Goal: Task Accomplishment & Management: Use online tool/utility

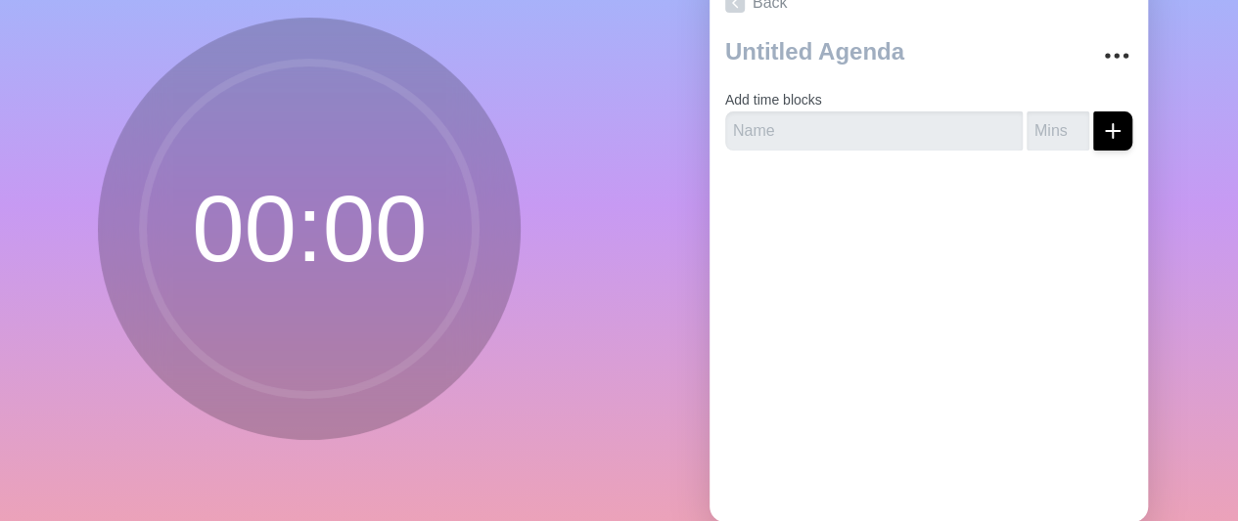
scroll to position [139, 0]
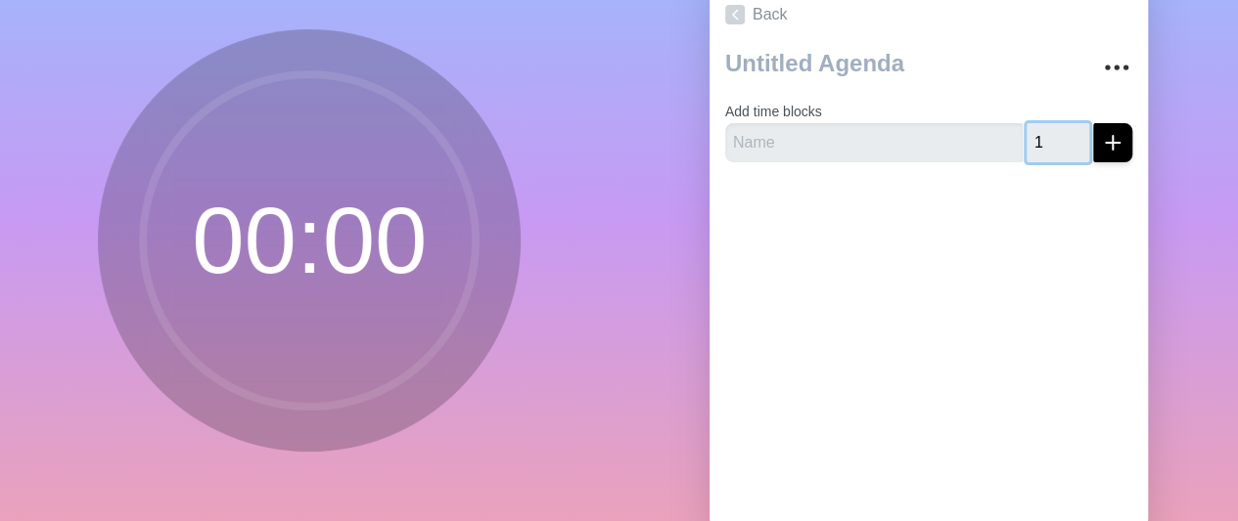
click at [893, 136] on input "1" at bounding box center [1057, 142] width 63 height 39
click at [893, 136] on input "2" at bounding box center [1057, 142] width 63 height 39
type input "3"
click at [893, 136] on input "3" at bounding box center [1057, 142] width 63 height 39
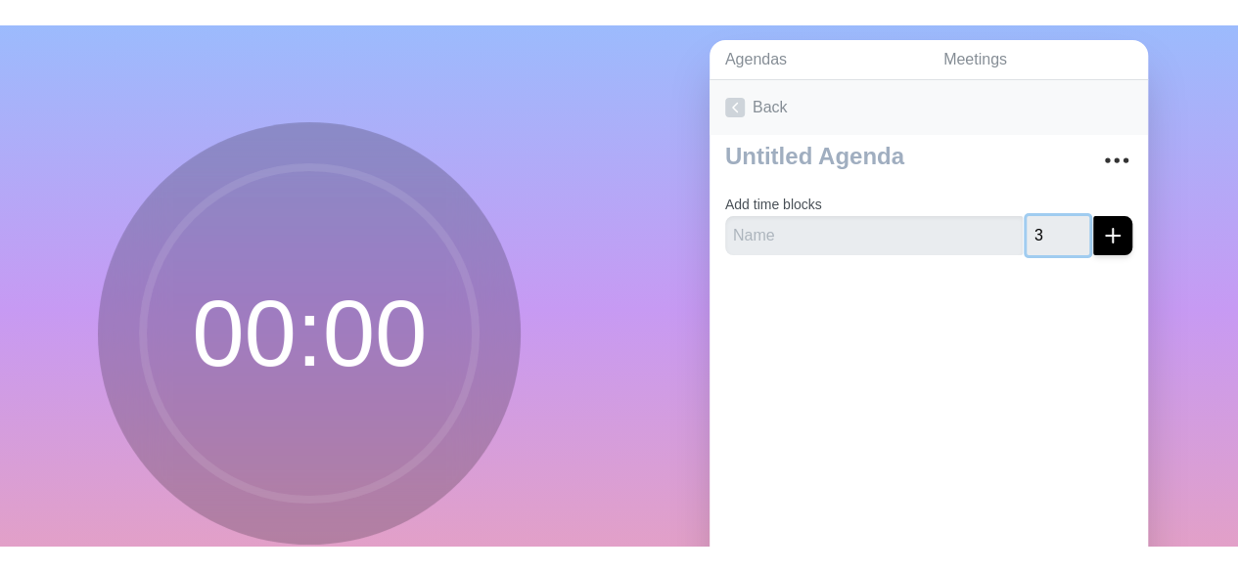
scroll to position [41, 0]
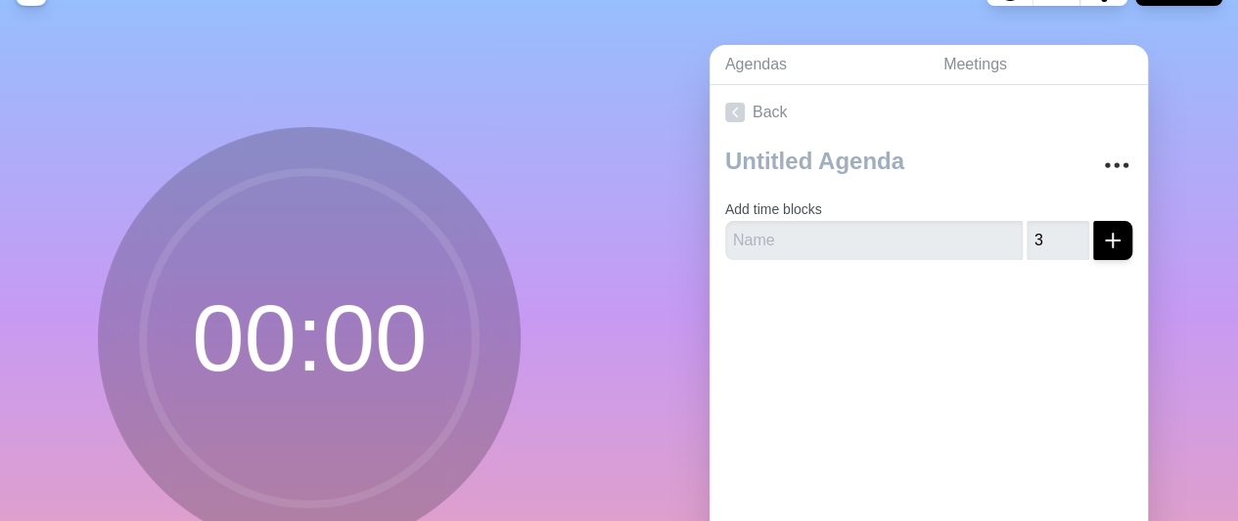
click at [348, 338] on circle at bounding box center [309, 338] width 333 height 333
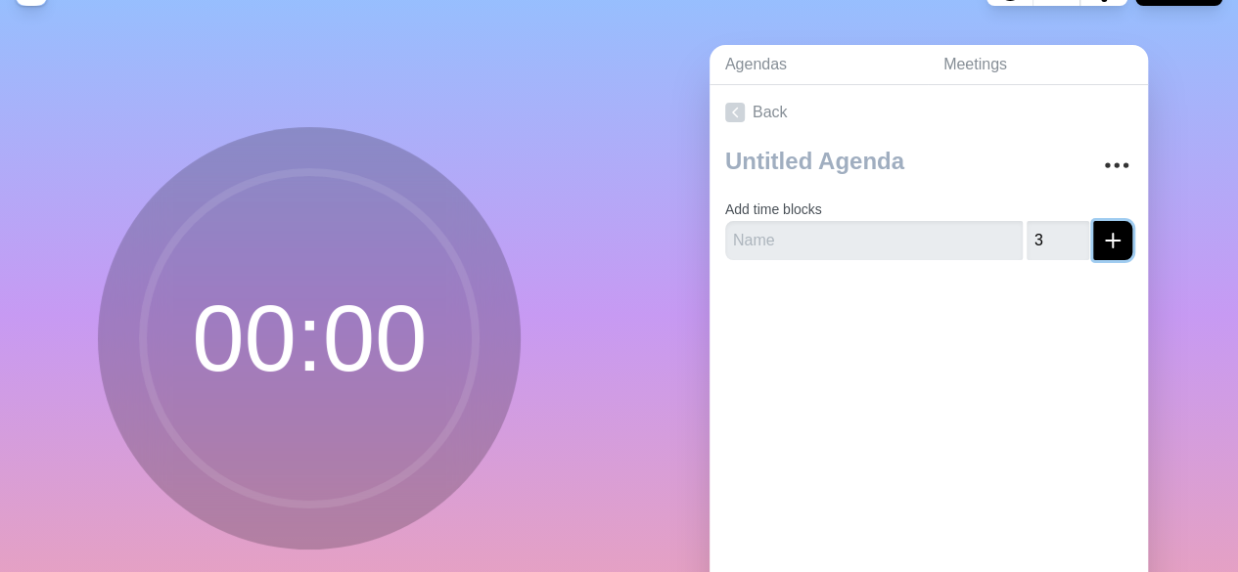
click at [893, 242] on icon "submit" at bounding box center [1112, 240] width 23 height 23
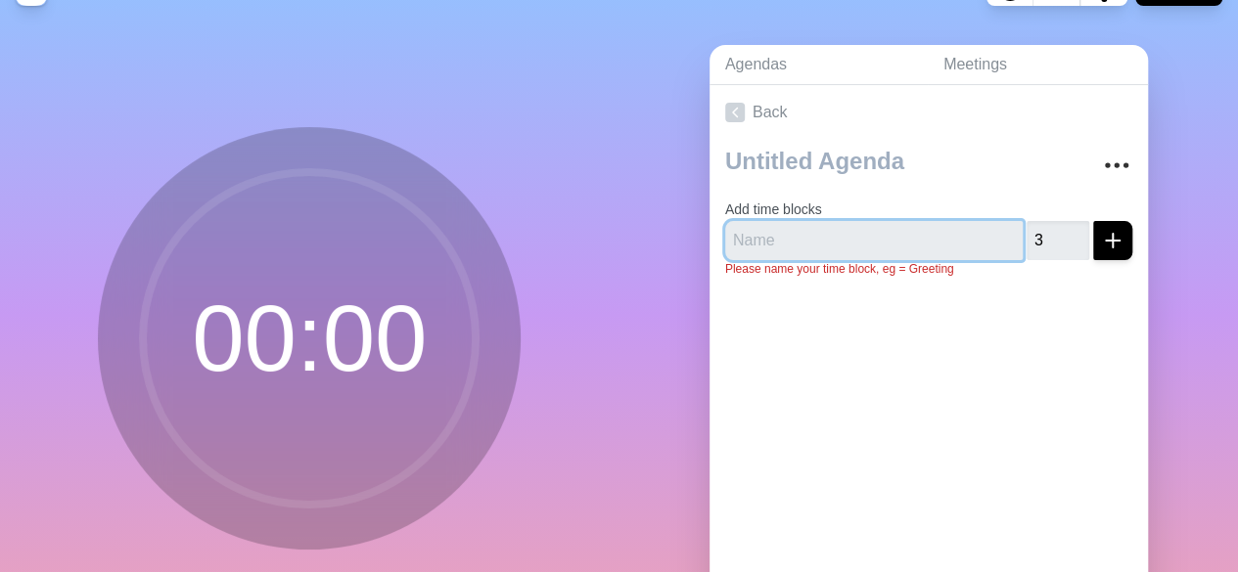
click at [806, 234] on input "text" at bounding box center [873, 240] width 297 height 39
type input "Public Comment"
click at [893, 221] on button "submit" at bounding box center [1112, 240] width 39 height 39
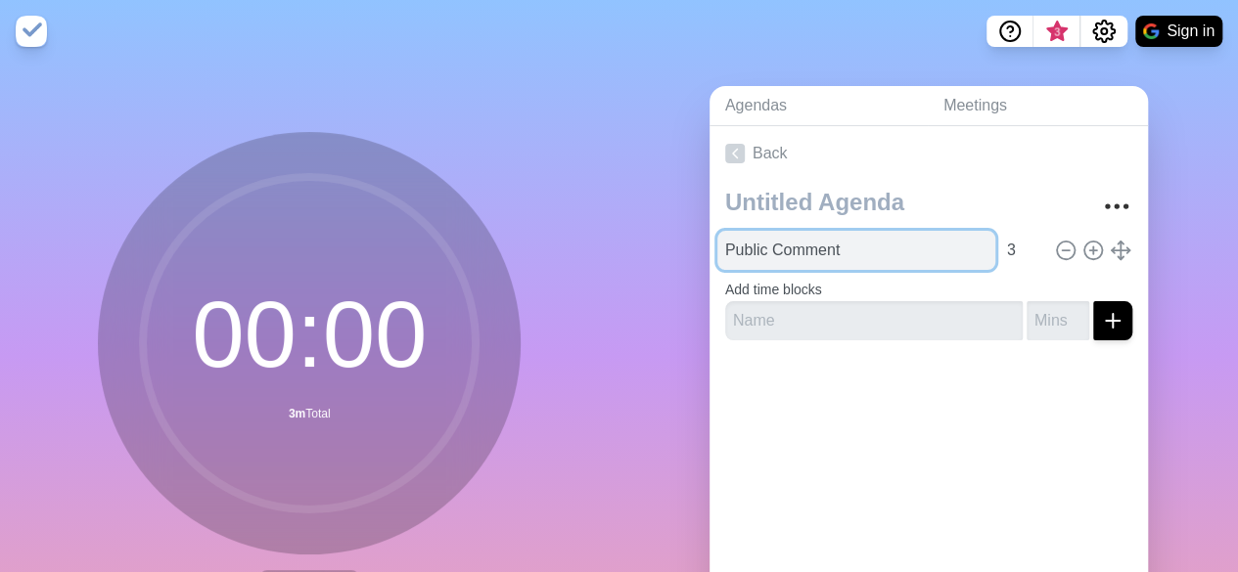
click at [792, 244] on input "Public Comment" at bounding box center [856, 250] width 278 height 39
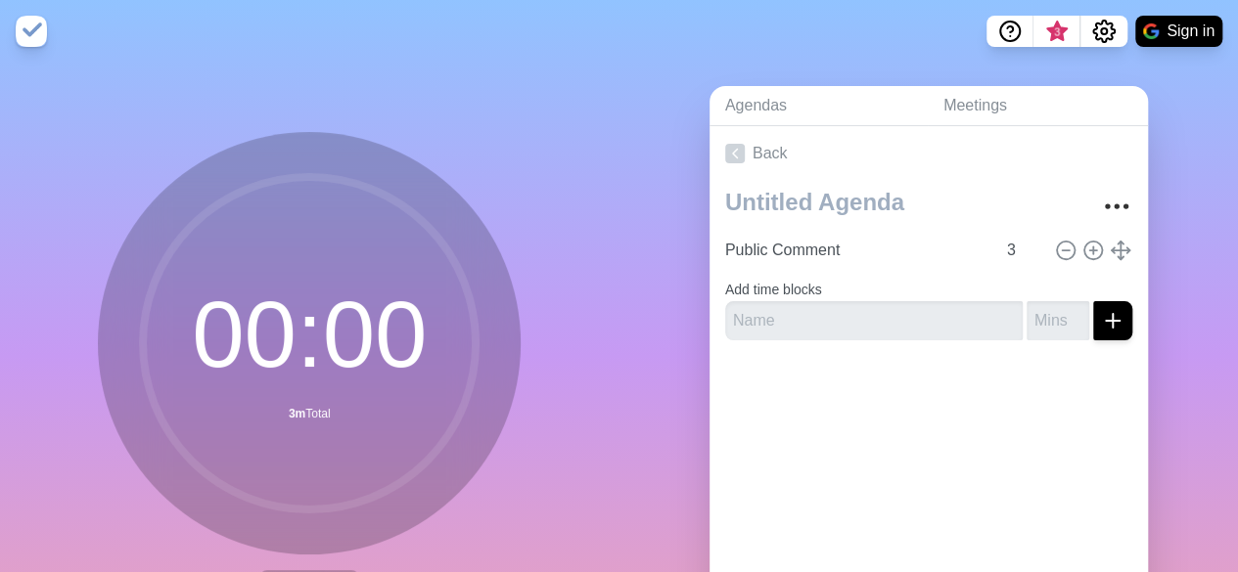
click at [317, 345] on circle at bounding box center [309, 343] width 333 height 333
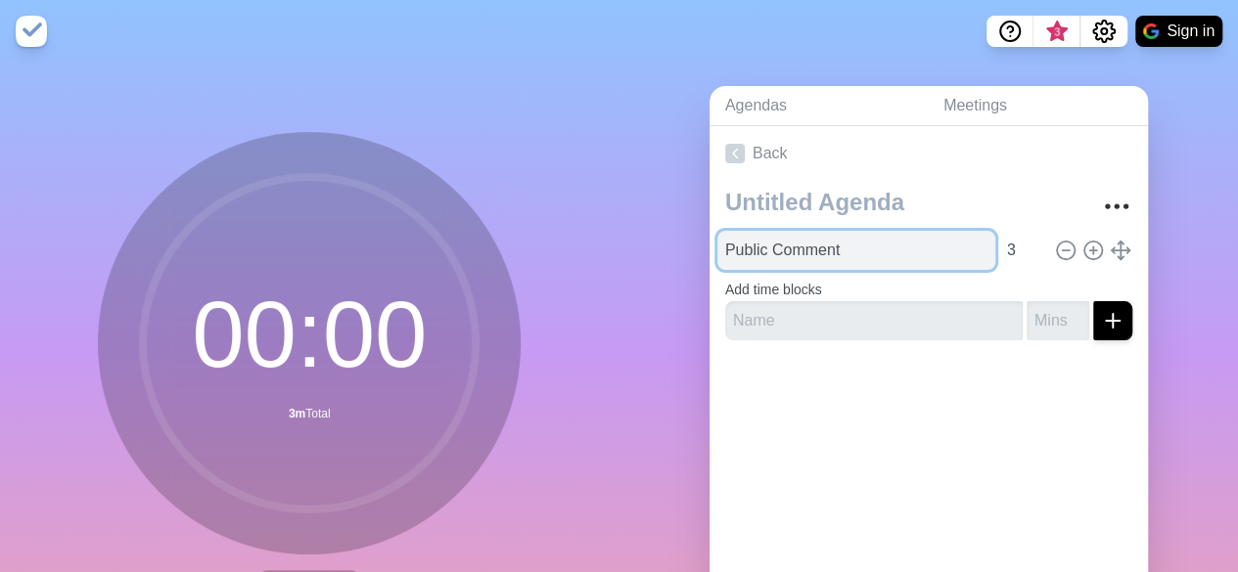
click at [856, 259] on input "Public Comment" at bounding box center [856, 250] width 278 height 39
click at [855, 259] on input "Public Comment" at bounding box center [856, 250] width 278 height 39
click at [738, 251] on input "Public Comment" at bounding box center [856, 250] width 278 height 39
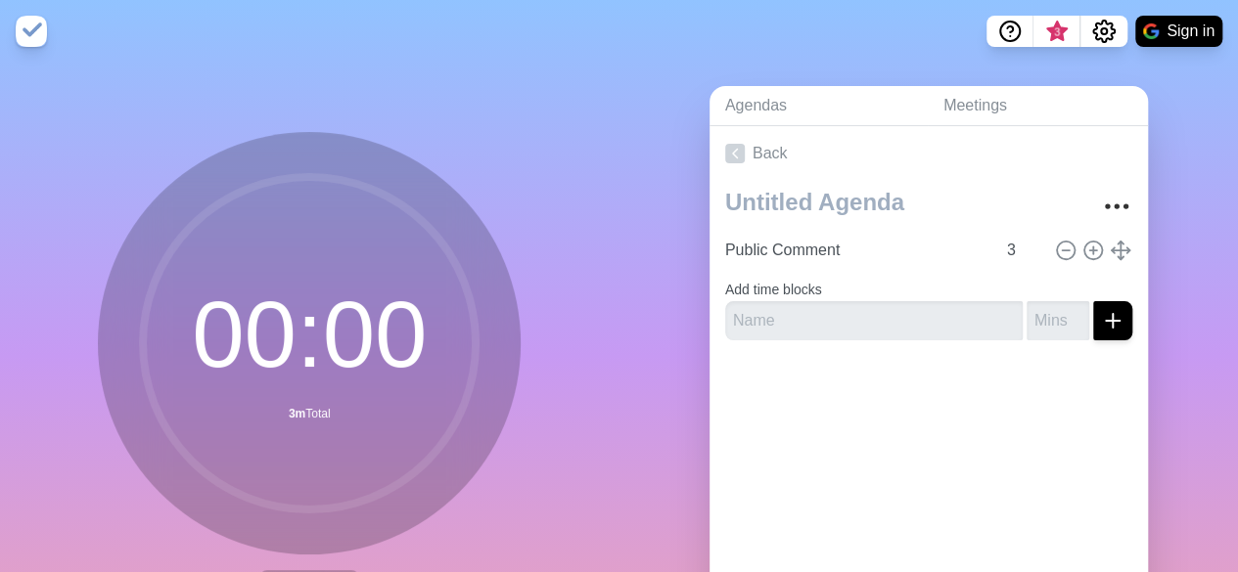
click at [518, 194] on div "00 : 00 3m Total Start" at bounding box center [309, 388] width 619 height 650
click at [39, 26] on img at bounding box center [31, 31] width 31 height 31
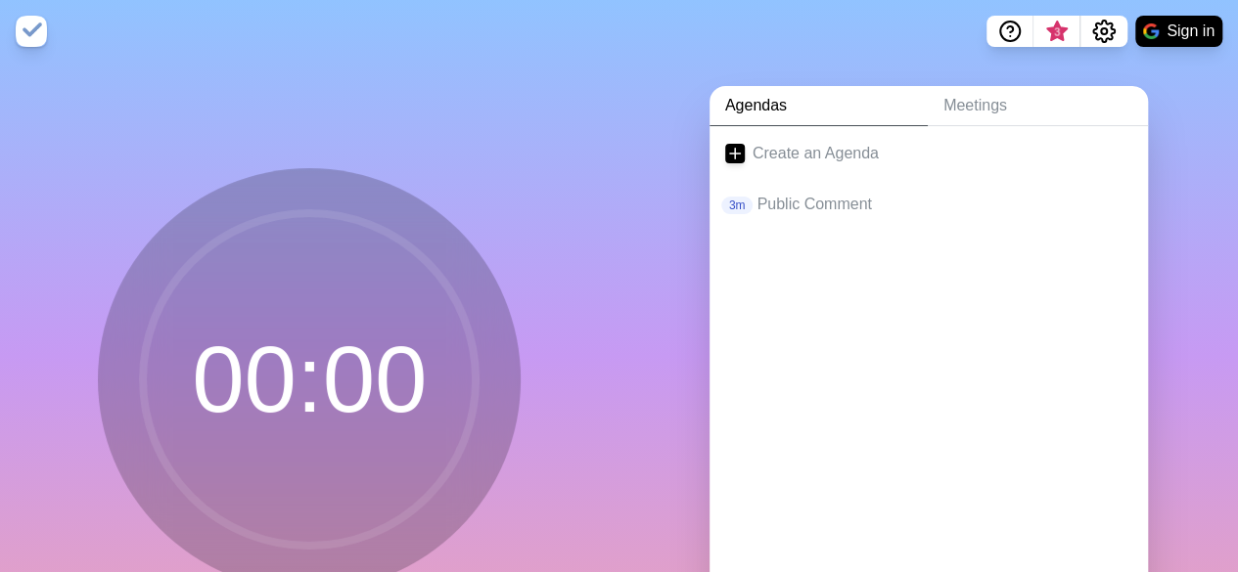
click at [419, 489] on circle at bounding box center [309, 379] width 333 height 333
click at [800, 203] on p "Public Comment" at bounding box center [943, 204] width 375 height 23
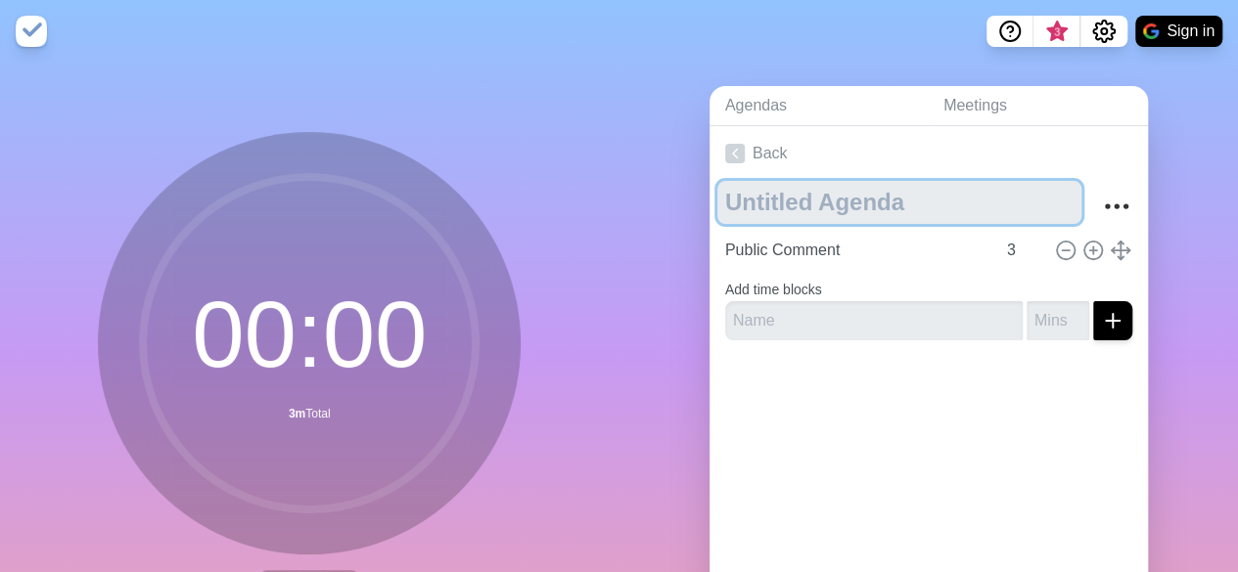
click at [800, 203] on textarea at bounding box center [899, 202] width 364 height 43
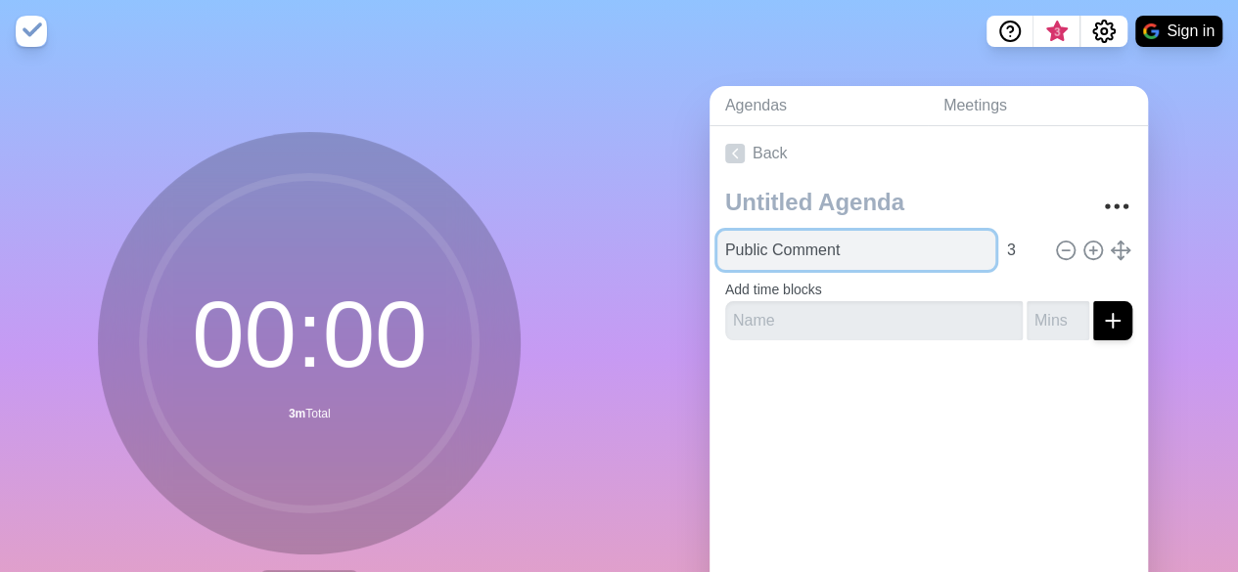
click at [810, 251] on input "Public Comment" at bounding box center [856, 250] width 278 height 39
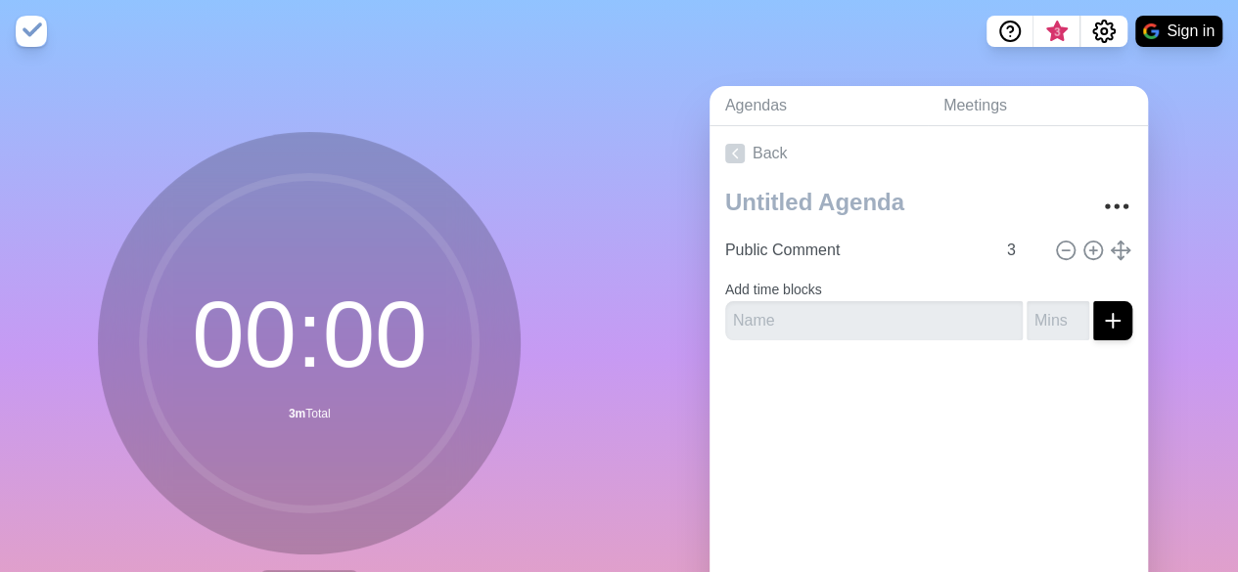
click at [33, 23] on img at bounding box center [31, 31] width 31 height 31
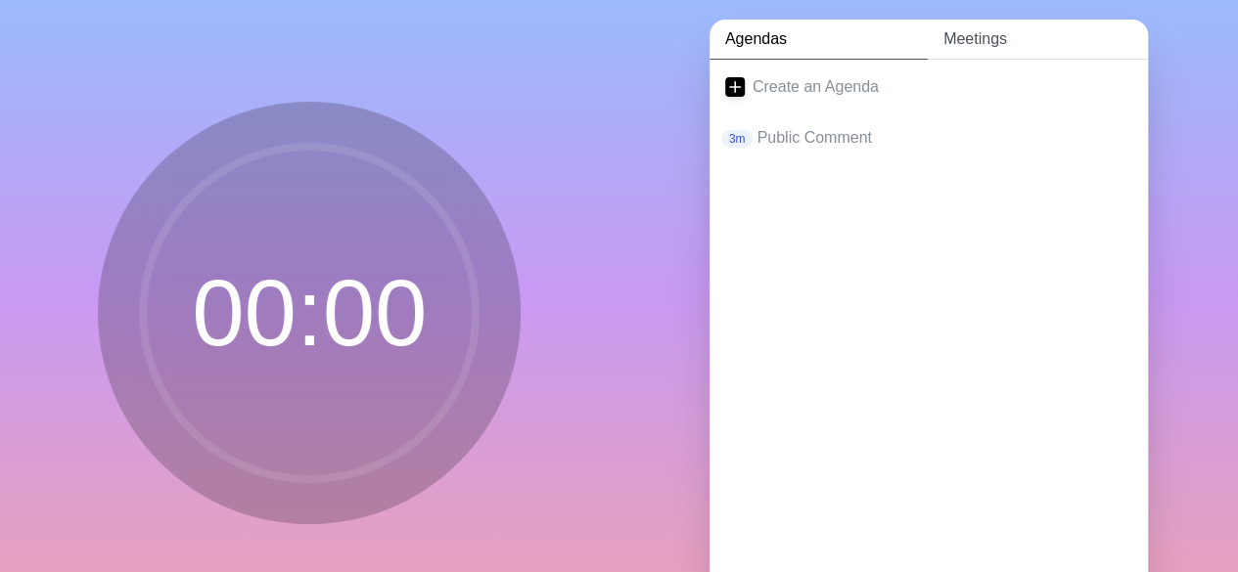
scroll to position [98, 0]
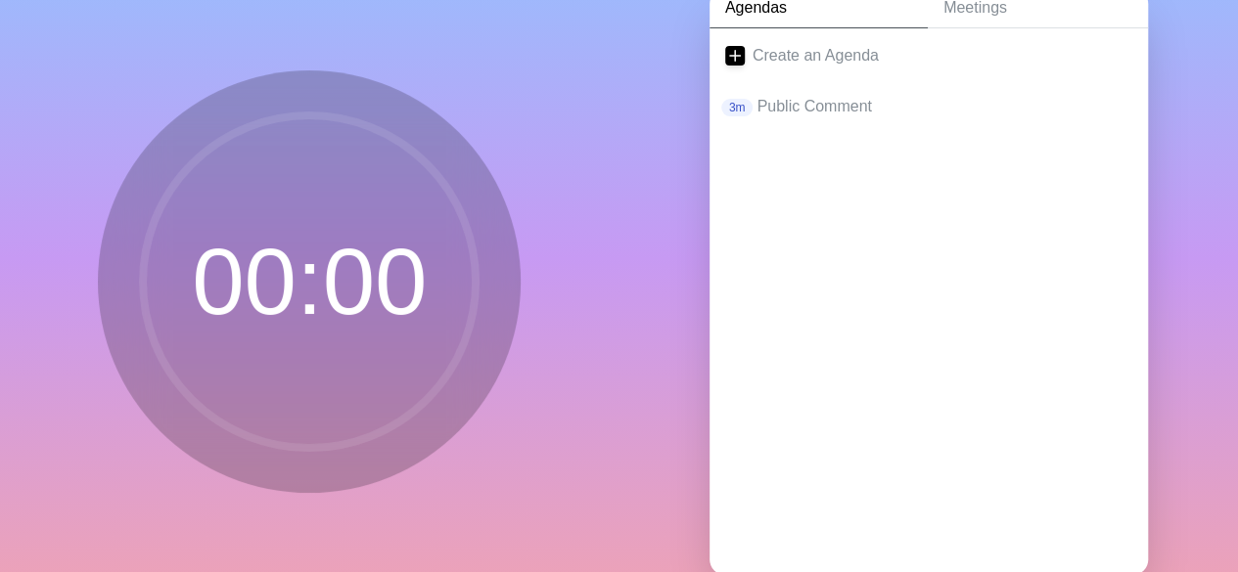
click at [378, 257] on circle at bounding box center [309, 281] width 333 height 333
click at [362, 236] on circle at bounding box center [309, 281] width 333 height 333
drag, startPoint x: 362, startPoint y: 236, endPoint x: 358, endPoint y: 246, distance: 10.5
click at [360, 242] on circle at bounding box center [309, 281] width 333 height 333
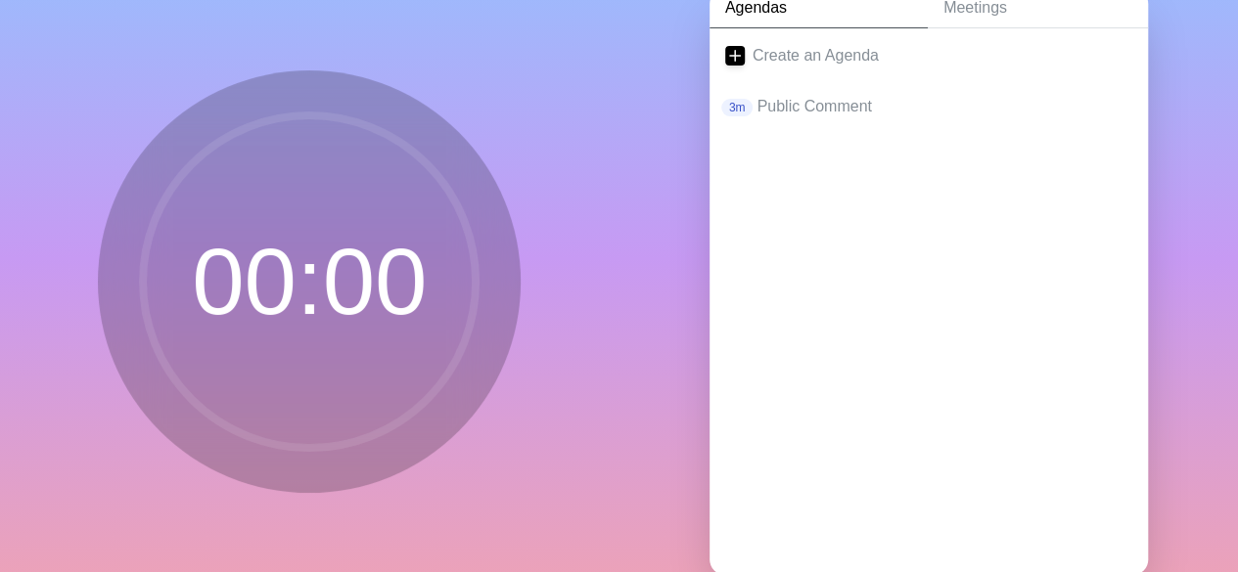
click at [330, 277] on circle at bounding box center [309, 281] width 333 height 333
drag, startPoint x: 260, startPoint y: 281, endPoint x: 399, endPoint y: 293, distance: 139.5
click at [399, 293] on circle at bounding box center [309, 281] width 333 height 333
drag, startPoint x: 333, startPoint y: 263, endPoint x: 966, endPoint y: 232, distance: 633.7
click at [893, 252] on div "Create an Agenda 3m Public Comment" at bounding box center [928, 301] width 438 height 547
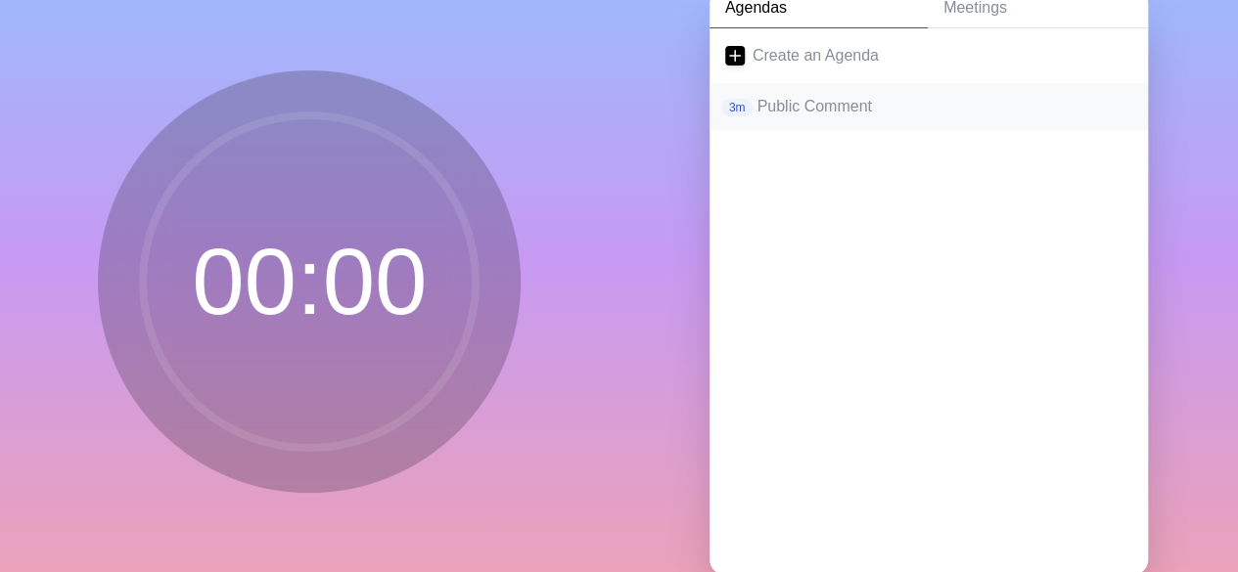
click at [726, 101] on p "3m" at bounding box center [737, 108] width 32 height 18
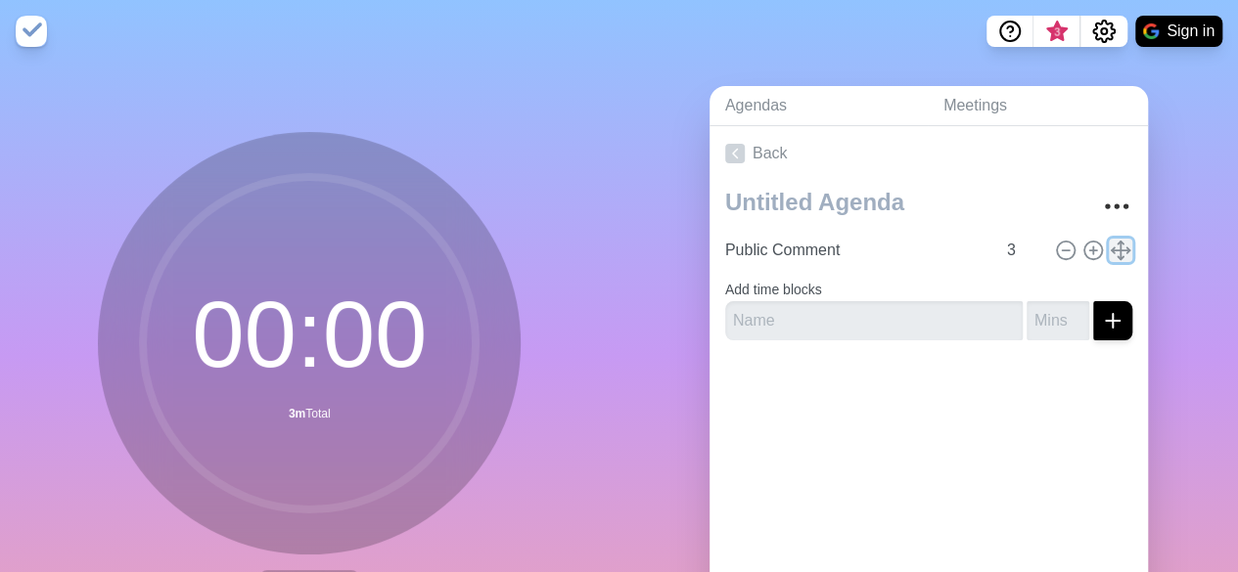
click at [893, 255] on icon at bounding box center [1120, 251] width 22 height 22
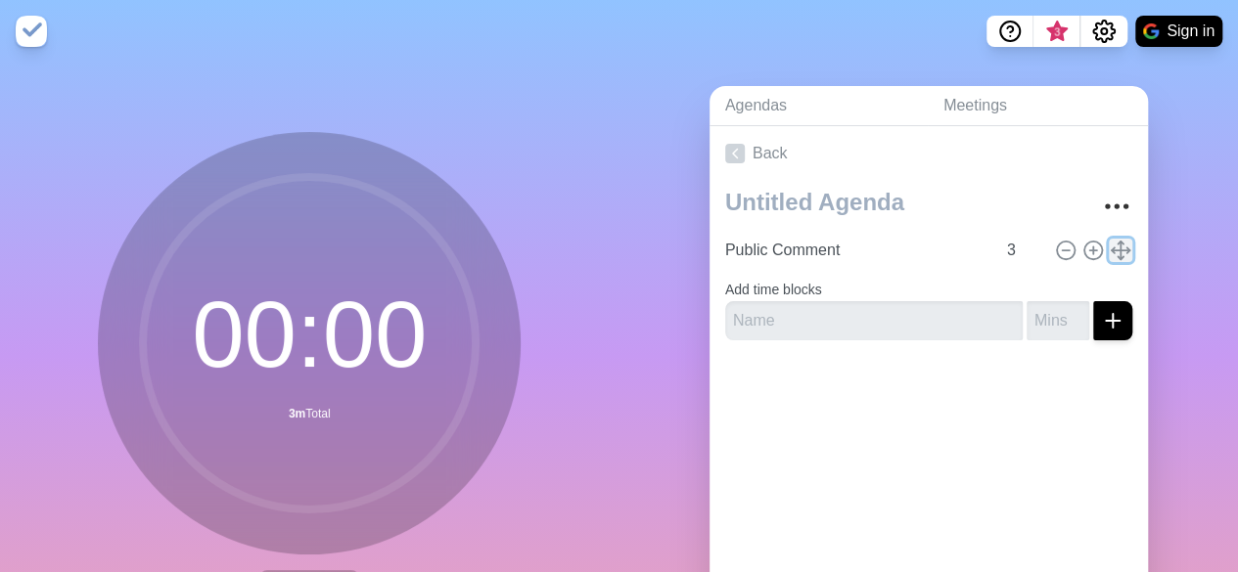
drag, startPoint x: 1104, startPoint y: 255, endPoint x: 1104, endPoint y: 245, distance: 10.8
click at [893, 245] on icon at bounding box center [1120, 251] width 22 height 22
click at [893, 253] on line at bounding box center [1120, 251] width 0 height 18
drag, startPoint x: 319, startPoint y: 250, endPoint x: 369, endPoint y: 182, distance: 84.7
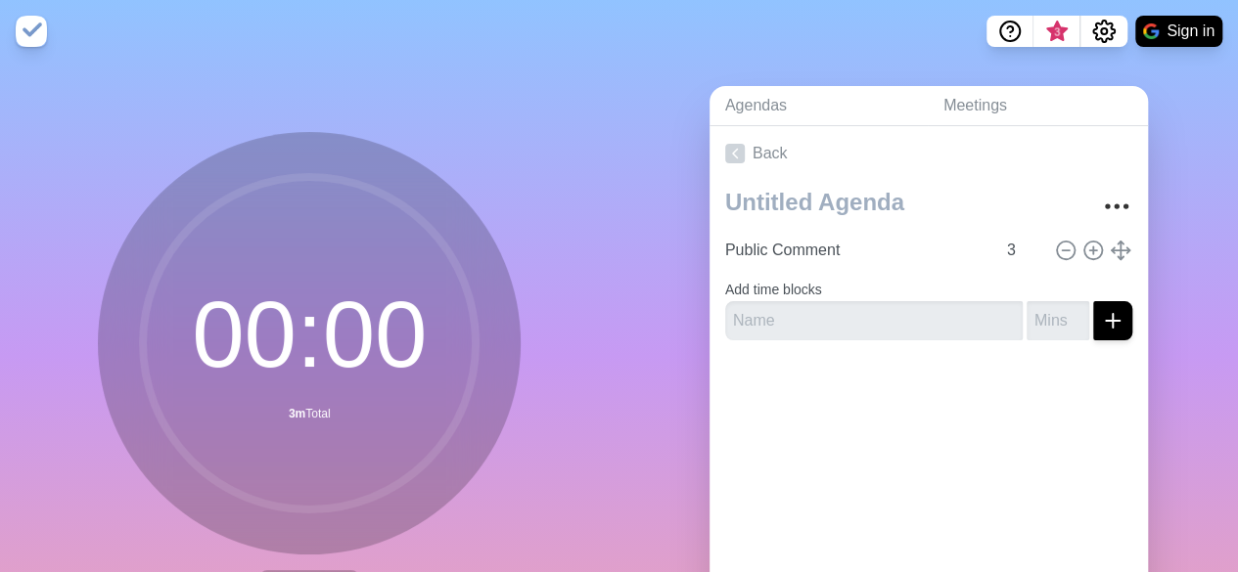
click at [369, 182] on icon at bounding box center [308, 343] width 391 height 391
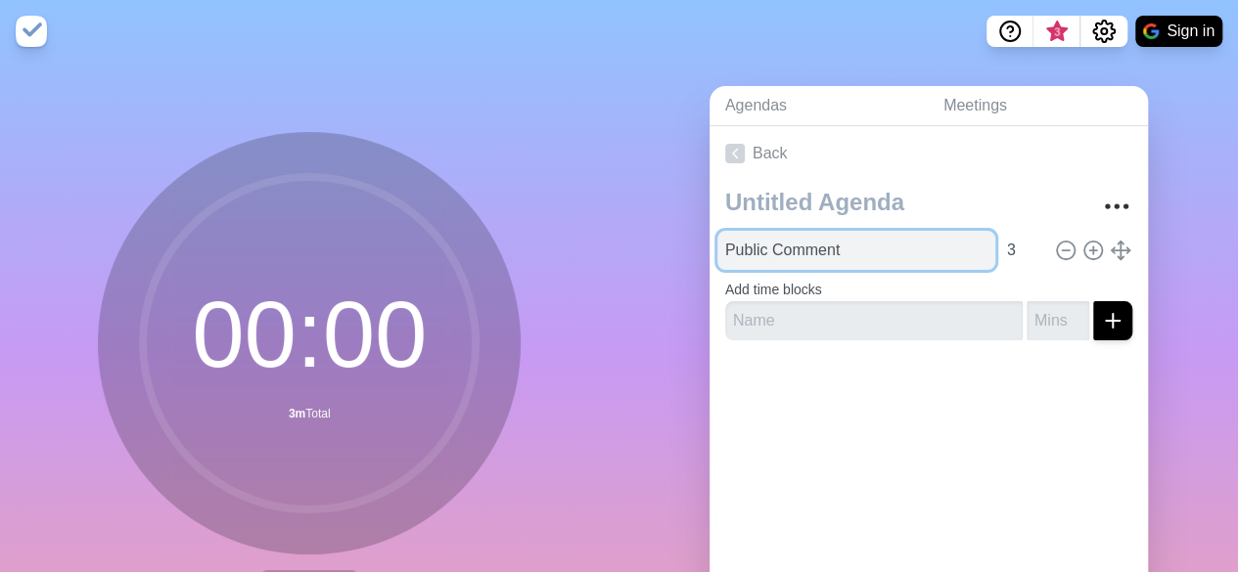
click at [791, 245] on input "Public Comment" at bounding box center [856, 250] width 278 height 39
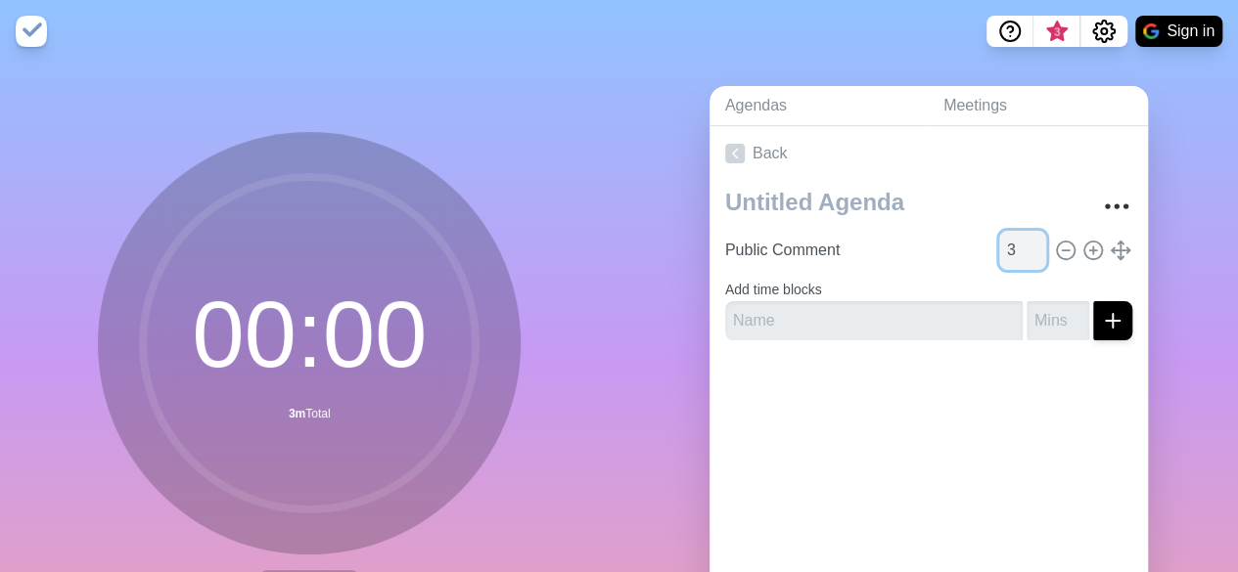
click at [893, 261] on input "3" at bounding box center [1022, 250] width 47 height 39
click at [733, 154] on polyline at bounding box center [735, 154] width 5 height 9
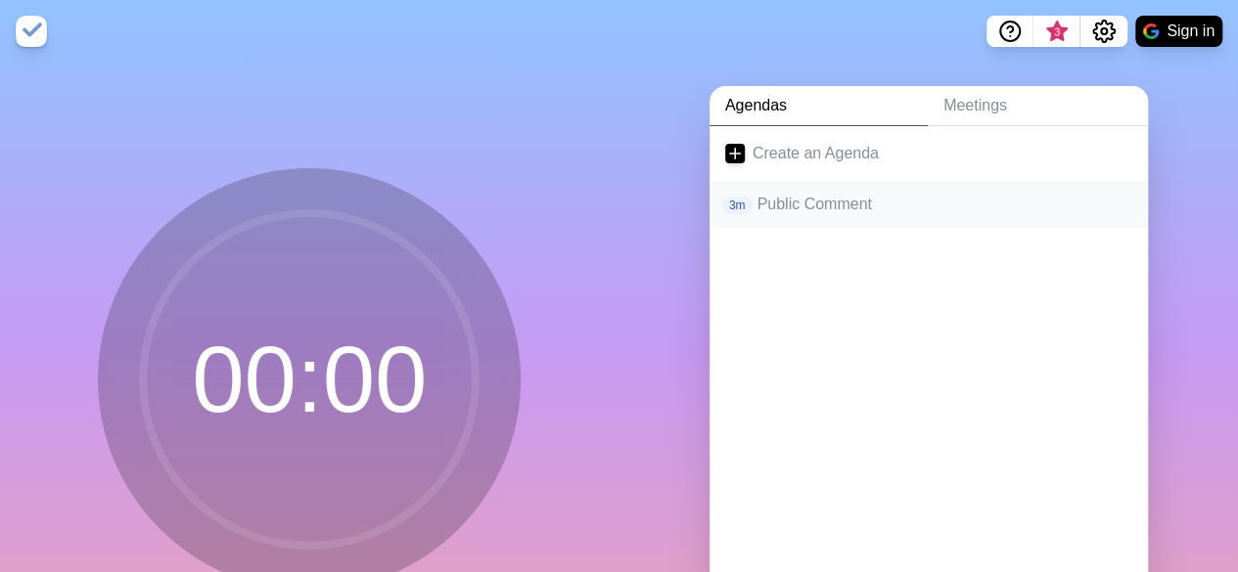
click at [777, 203] on p "Public Comment" at bounding box center [943, 204] width 375 height 23
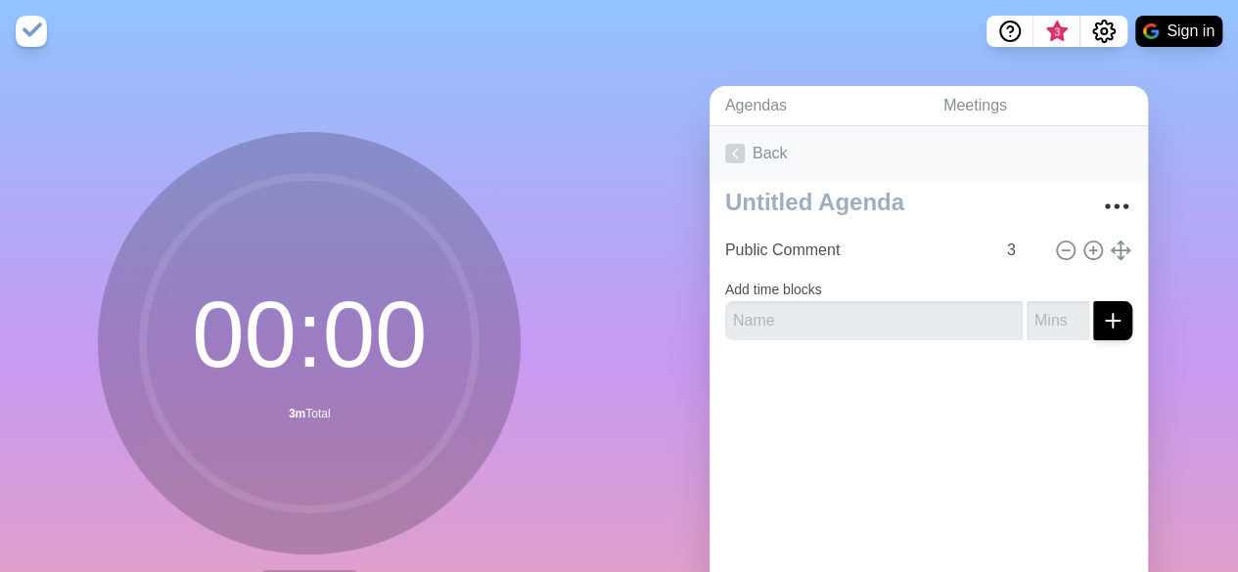
click at [725, 151] on icon at bounding box center [735, 154] width 20 height 20
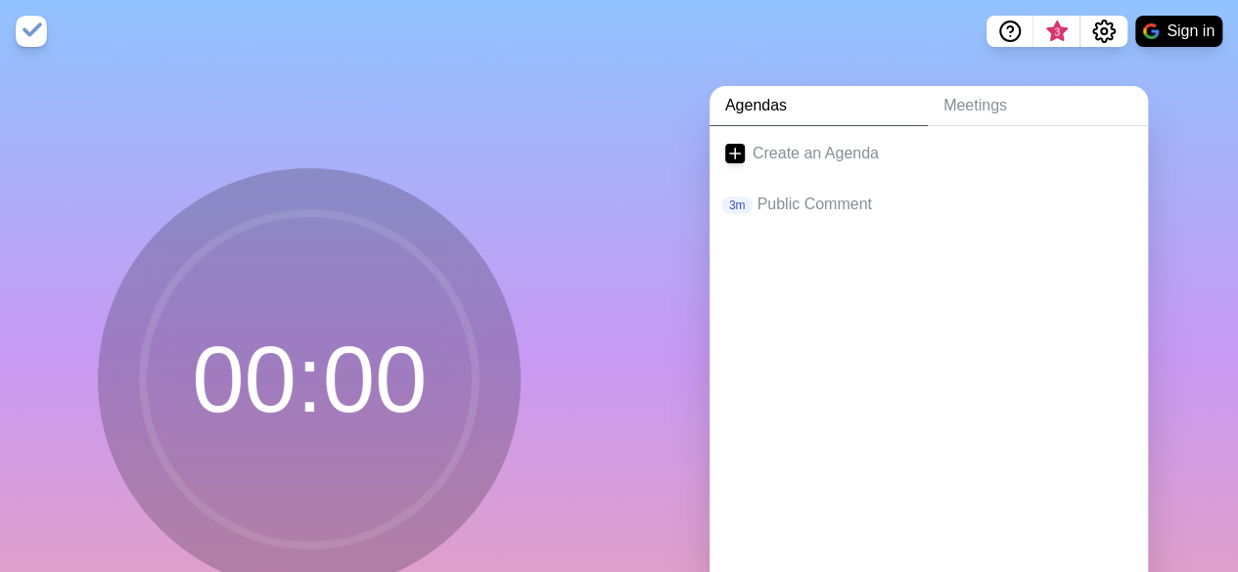
click at [30, 30] on img at bounding box center [31, 31] width 31 height 31
click at [321, 474] on circle at bounding box center [309, 379] width 333 height 333
